Goal: Task Accomplishment & Management: Manage account settings

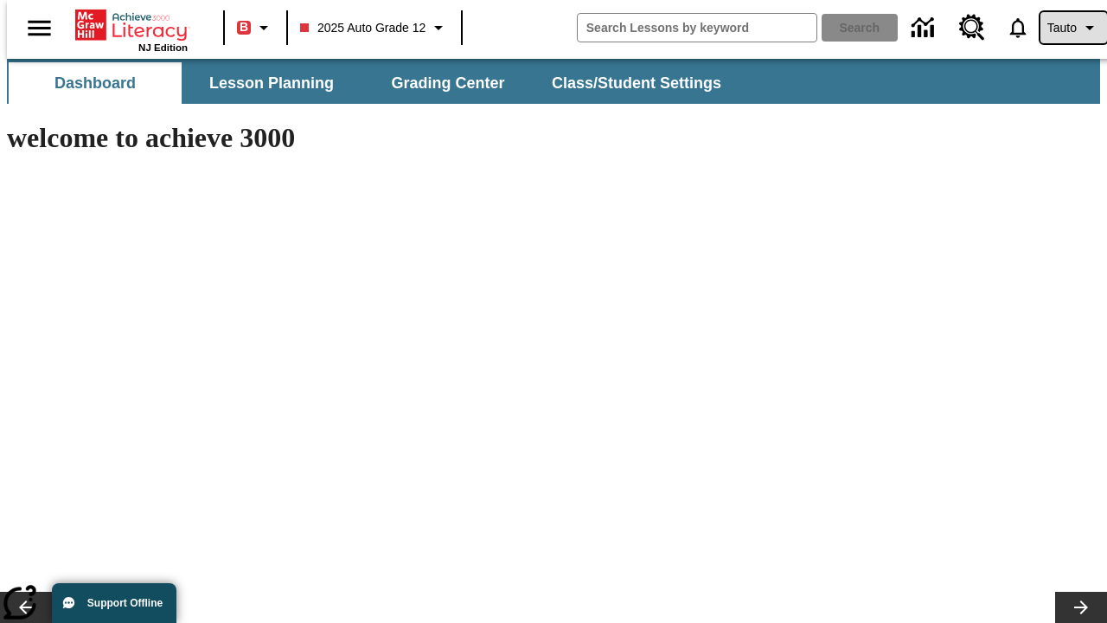
click at [1065, 28] on span "Tauto" at bounding box center [1061, 28] width 29 height 18
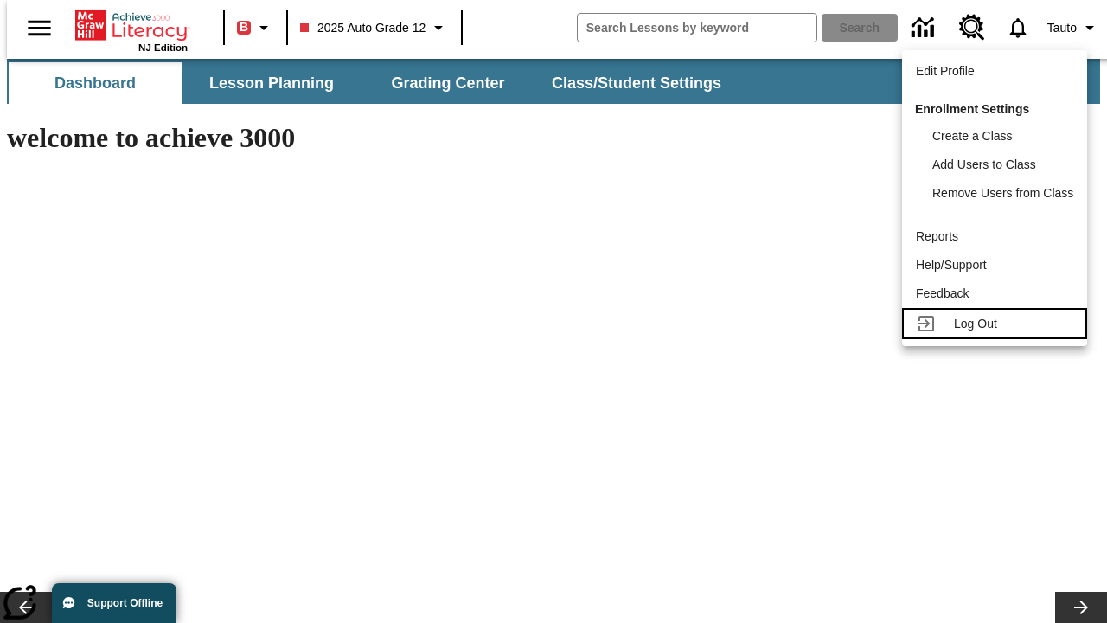
click at [997, 323] on span "Log Out" at bounding box center [975, 323] width 43 height 14
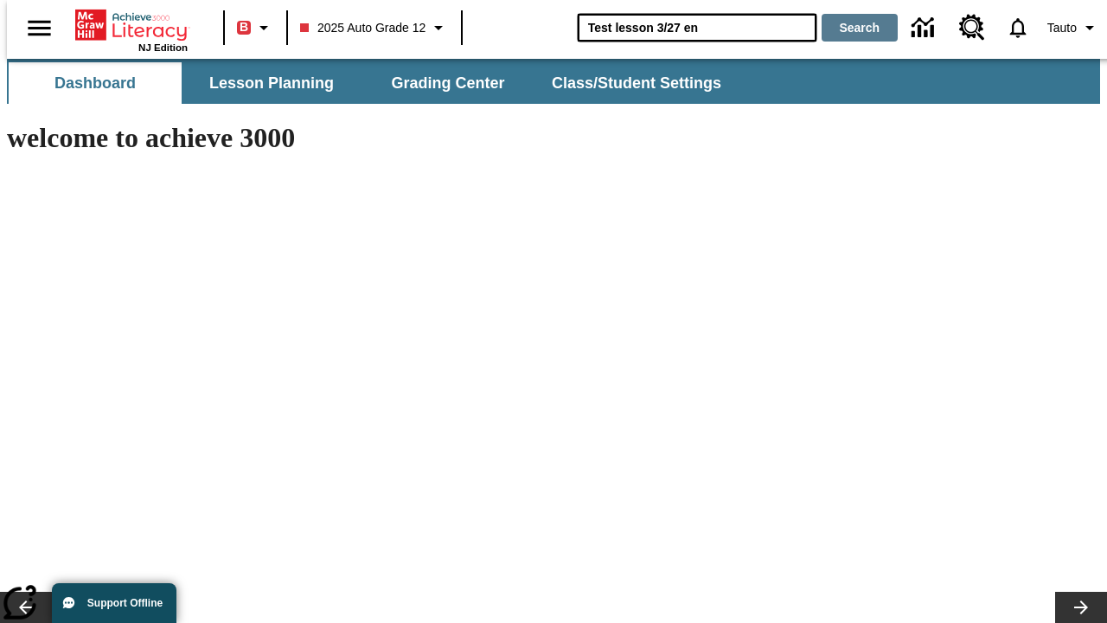
type input "Test lesson 3/27 en"
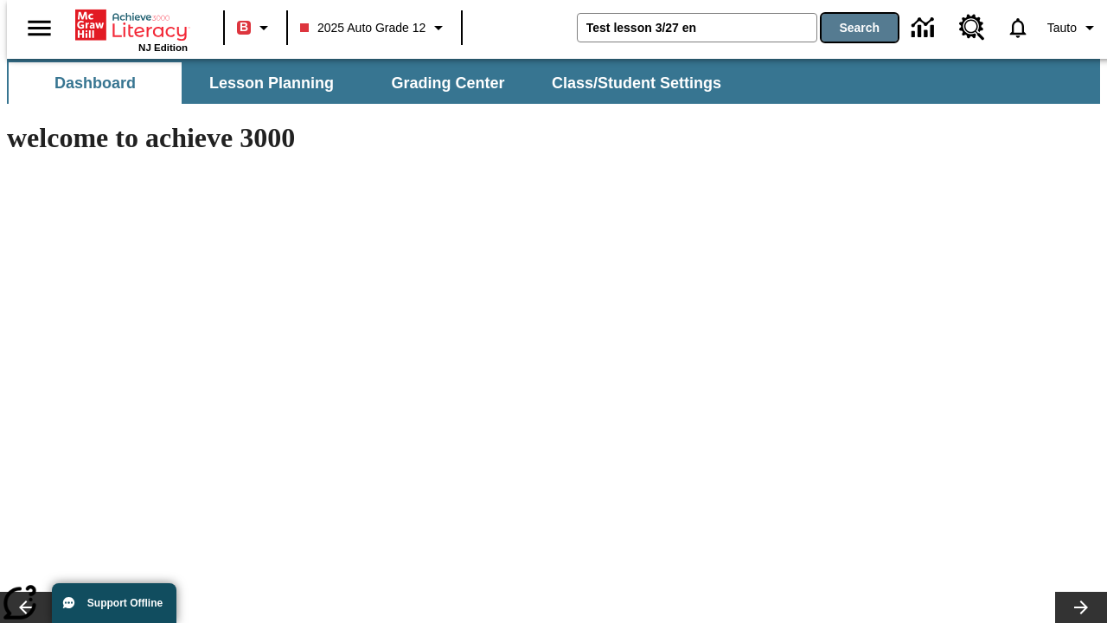
click at [849, 28] on button "Search" at bounding box center [860, 28] width 76 height 28
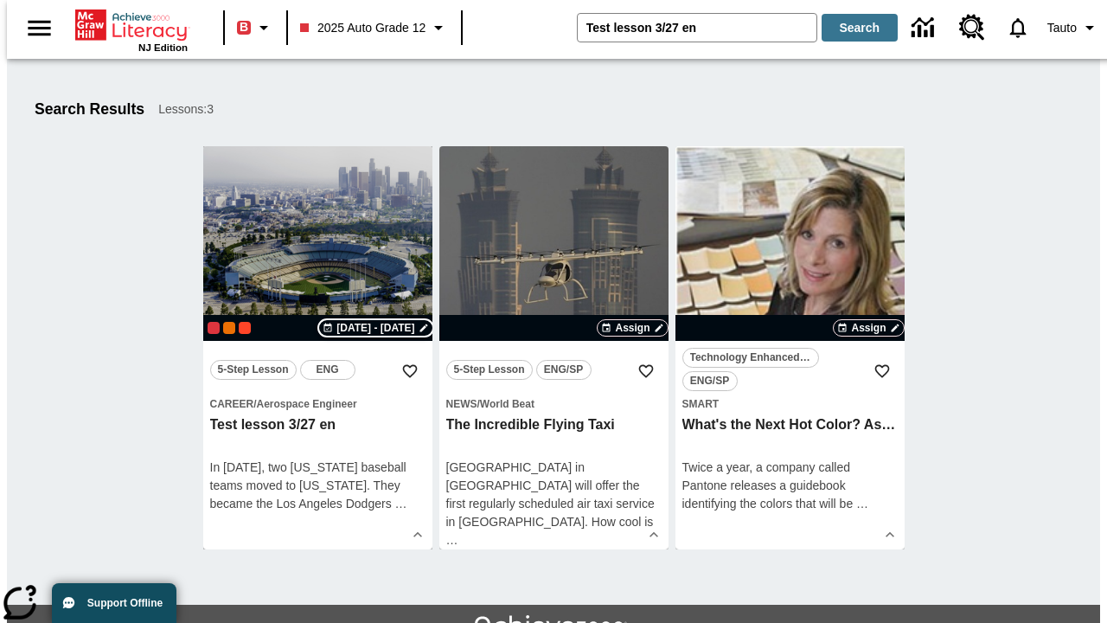
click at [375, 328] on span "[DATE] - [DATE]" at bounding box center [375, 328] width 78 height 16
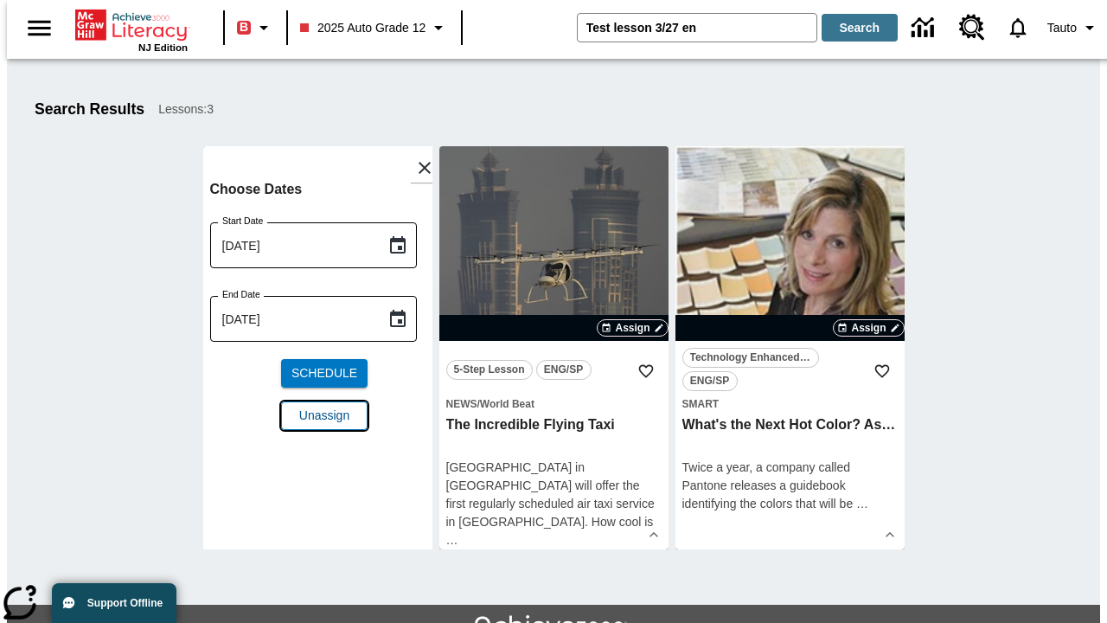
click at [317, 406] on span "Unassign" at bounding box center [324, 415] width 50 height 18
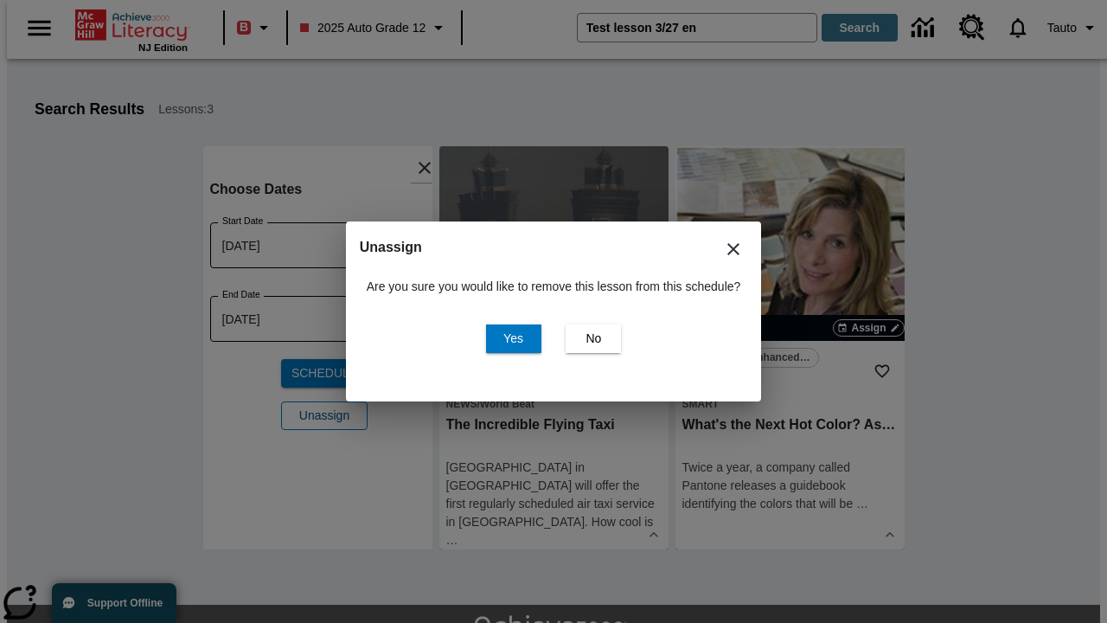
scroll to position [94, 0]
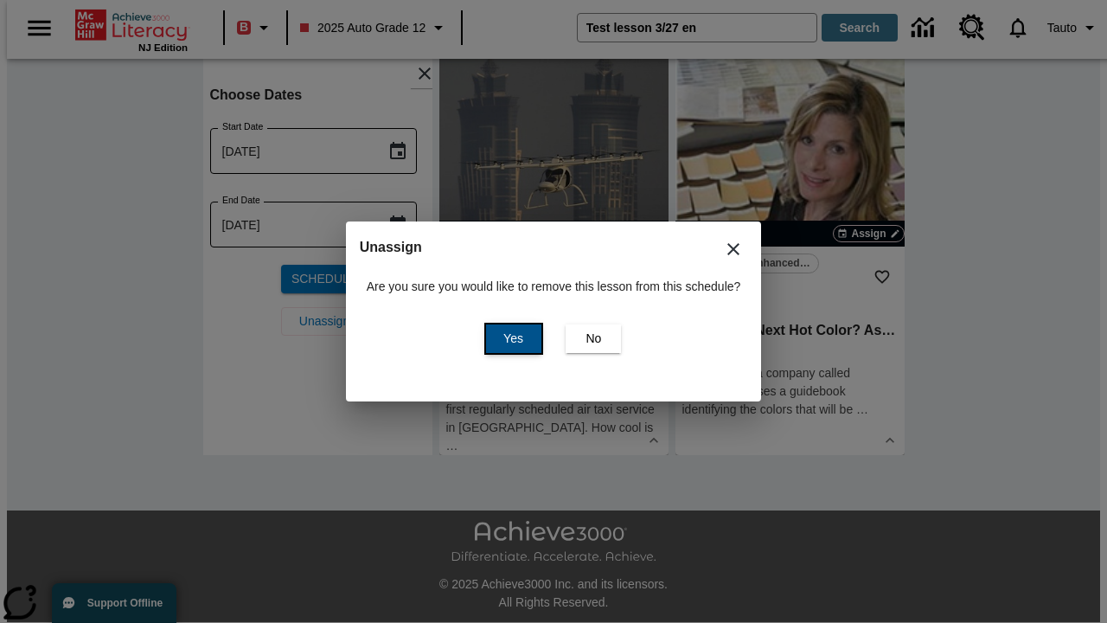
click at [510, 338] on span "Yes" at bounding box center [513, 338] width 20 height 18
